Goal: Transaction & Acquisition: Purchase product/service

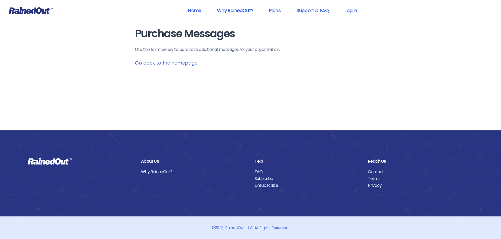
click at [250, 8] on link "Why RainedOut?" at bounding box center [235, 10] width 50 height 12
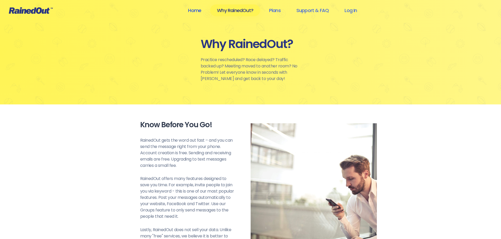
click at [196, 10] on link "Home" at bounding box center [194, 10] width 27 height 12
